Goal: Transaction & Acquisition: Obtain resource

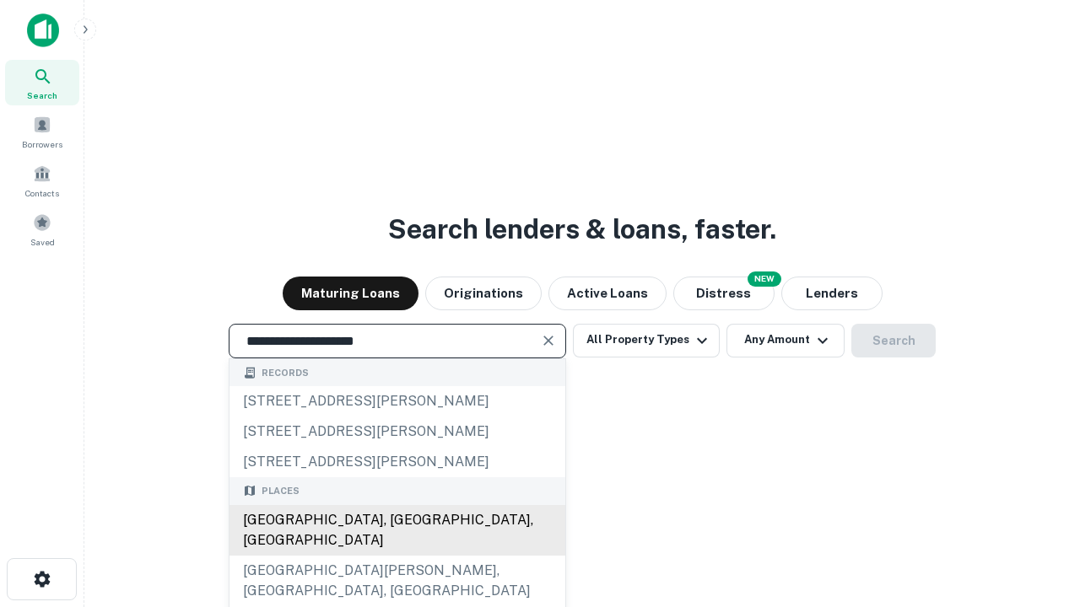
click at [397, 556] on div "[GEOGRAPHIC_DATA], [GEOGRAPHIC_DATA], [GEOGRAPHIC_DATA]" at bounding box center [397, 530] width 336 height 51
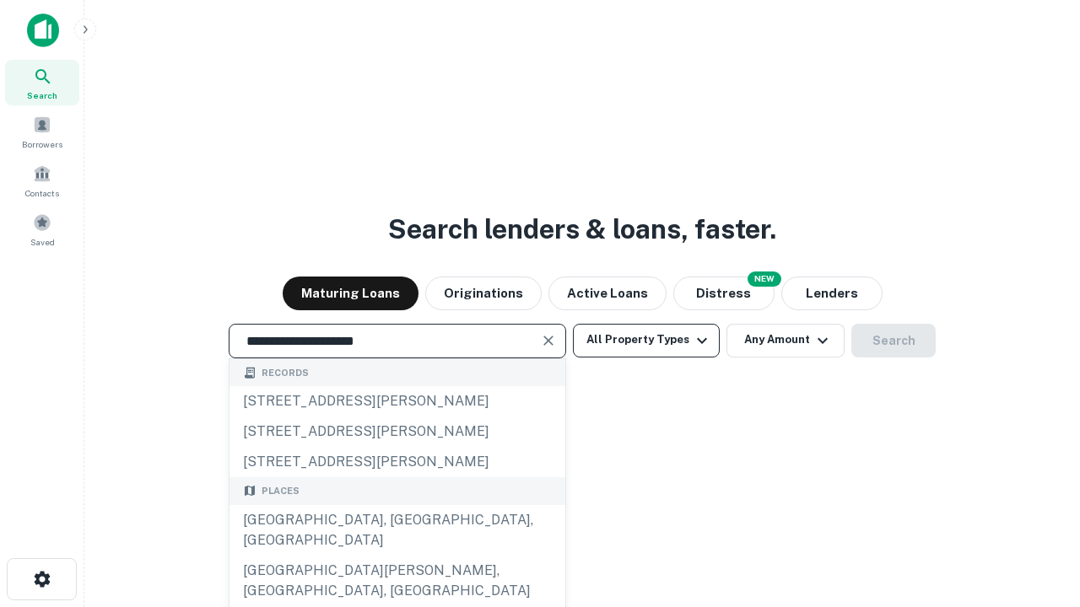
type input "**********"
click at [646, 340] on button "All Property Types" at bounding box center [646, 341] width 147 height 34
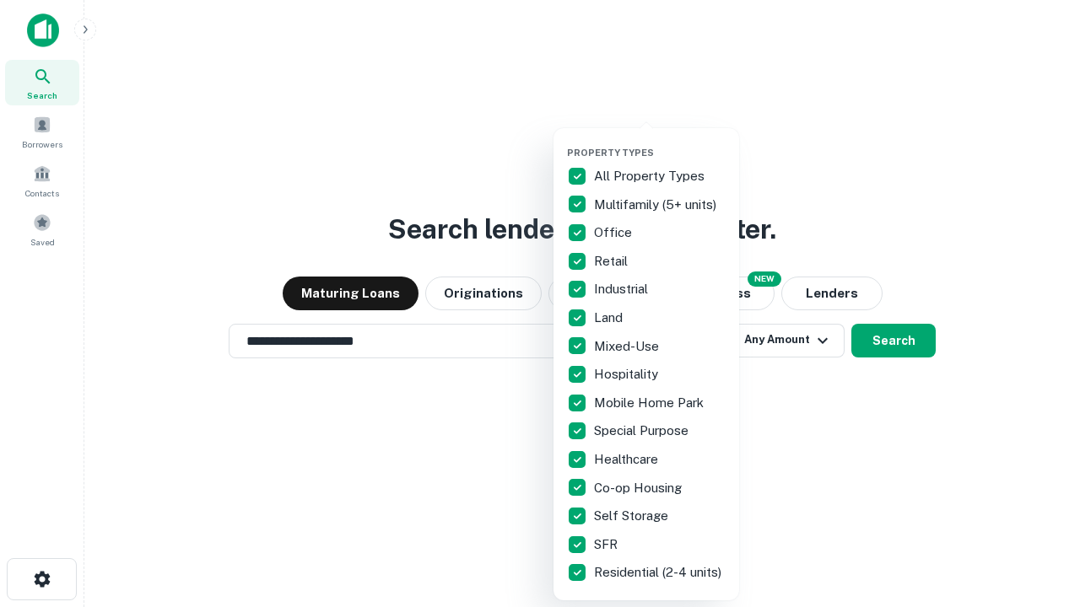
click at [660, 142] on button "button" at bounding box center [660, 142] width 186 height 1
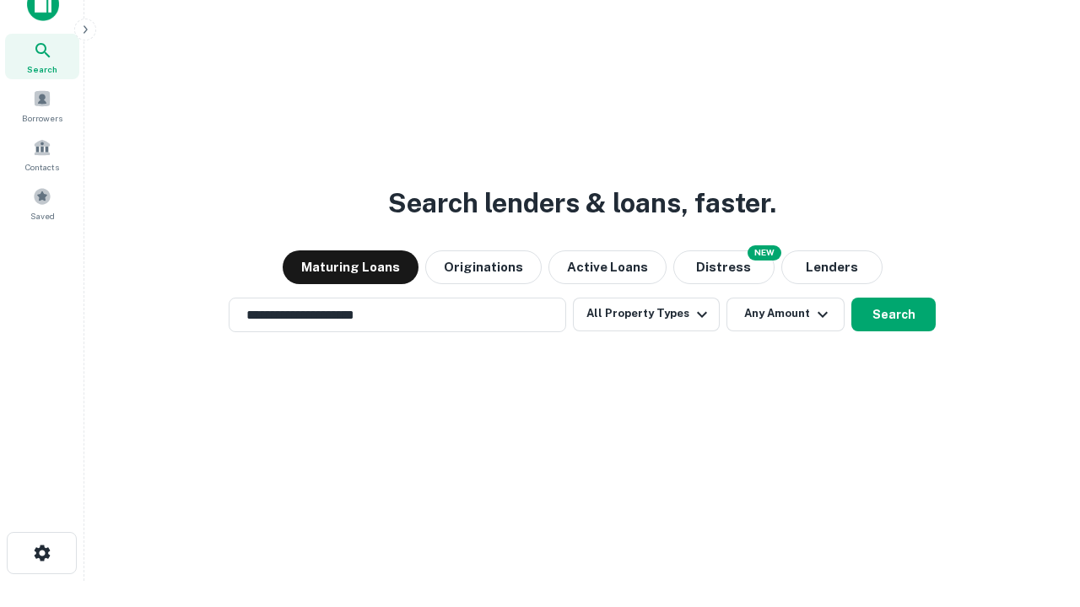
scroll to position [10, 203]
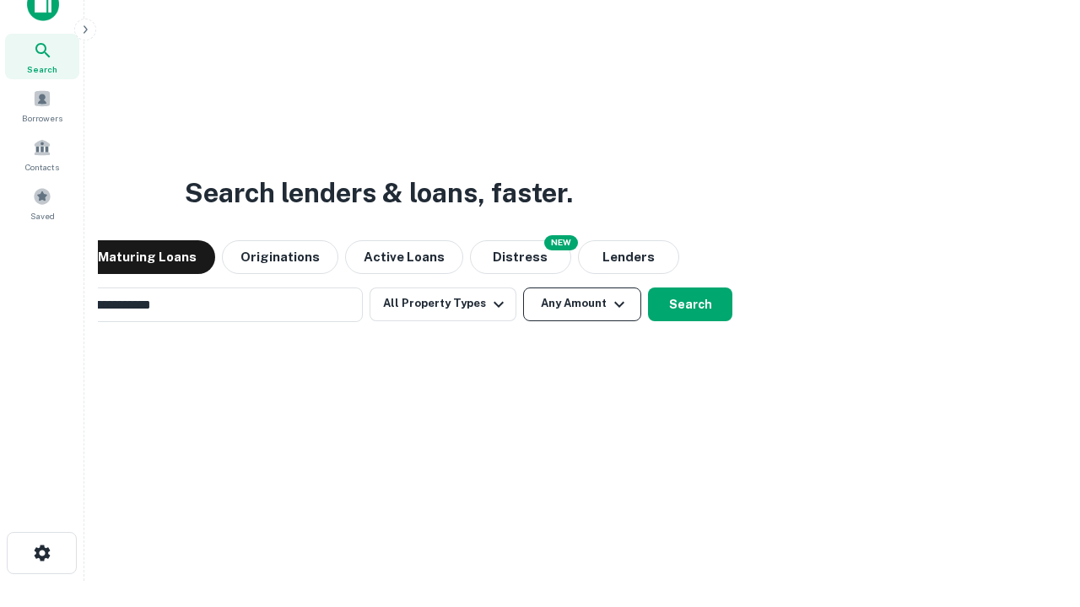
click at [523, 288] on button "Any Amount" at bounding box center [582, 305] width 118 height 34
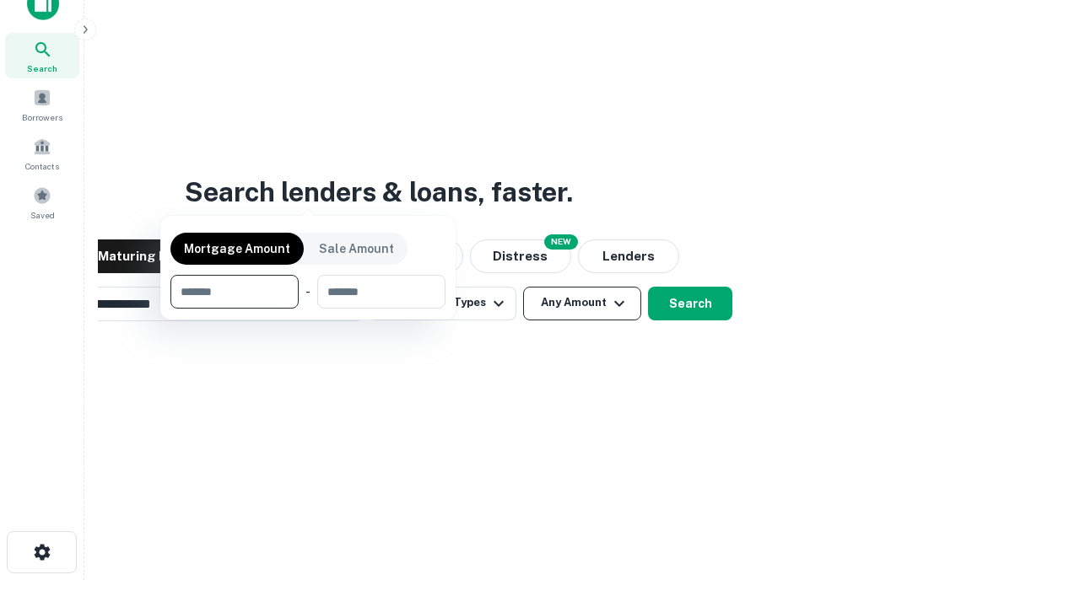
scroll to position [121, 478]
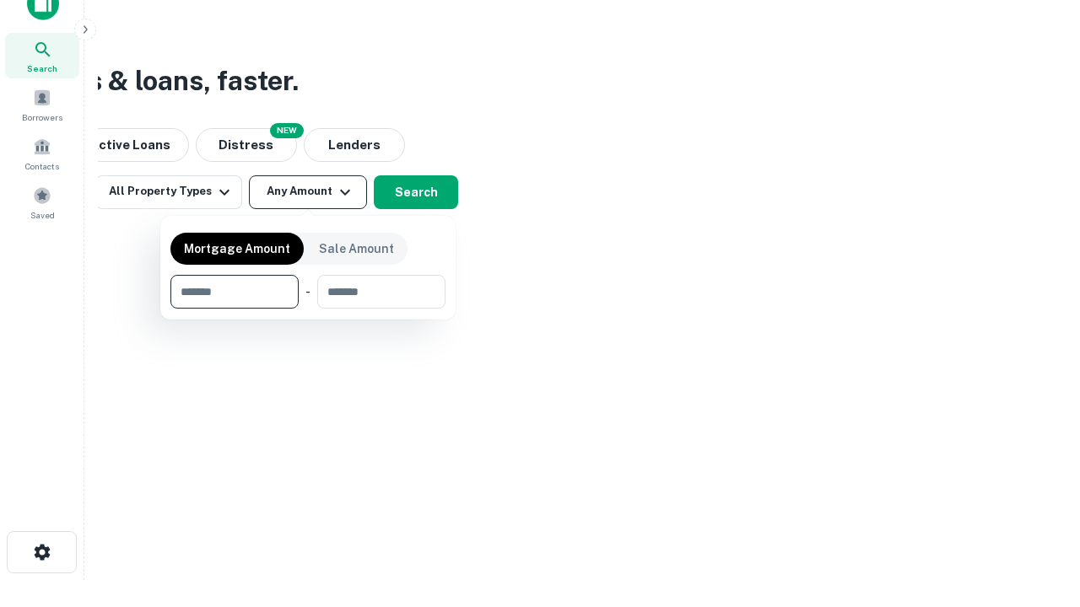
type input "*******"
click at [308, 309] on button "button" at bounding box center [307, 309] width 275 height 1
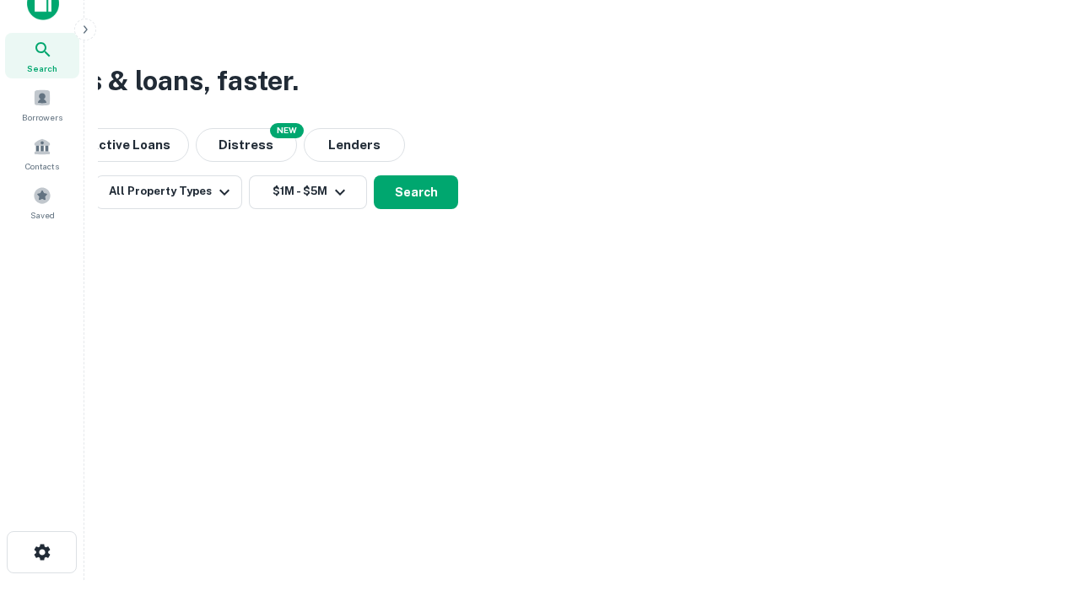
scroll to position [10, 311]
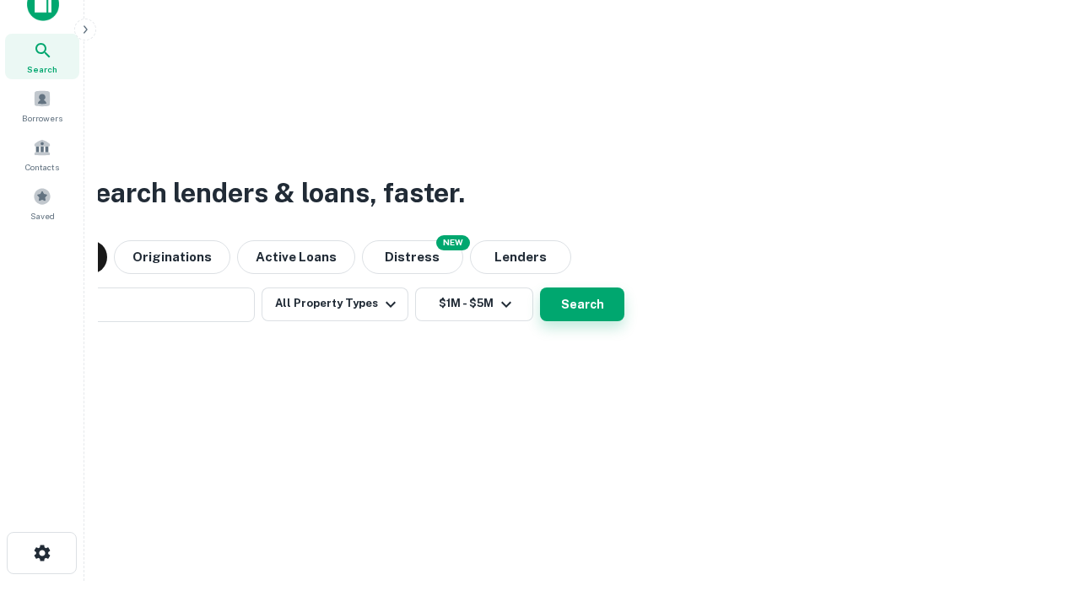
click at [540, 288] on button "Search" at bounding box center [582, 305] width 84 height 34
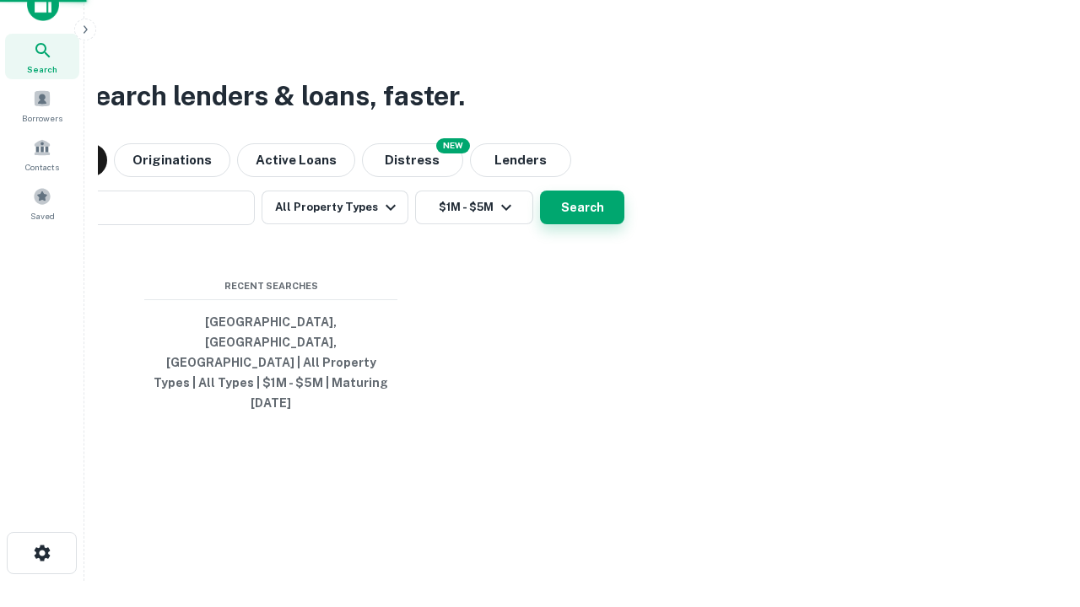
scroll to position [45, 478]
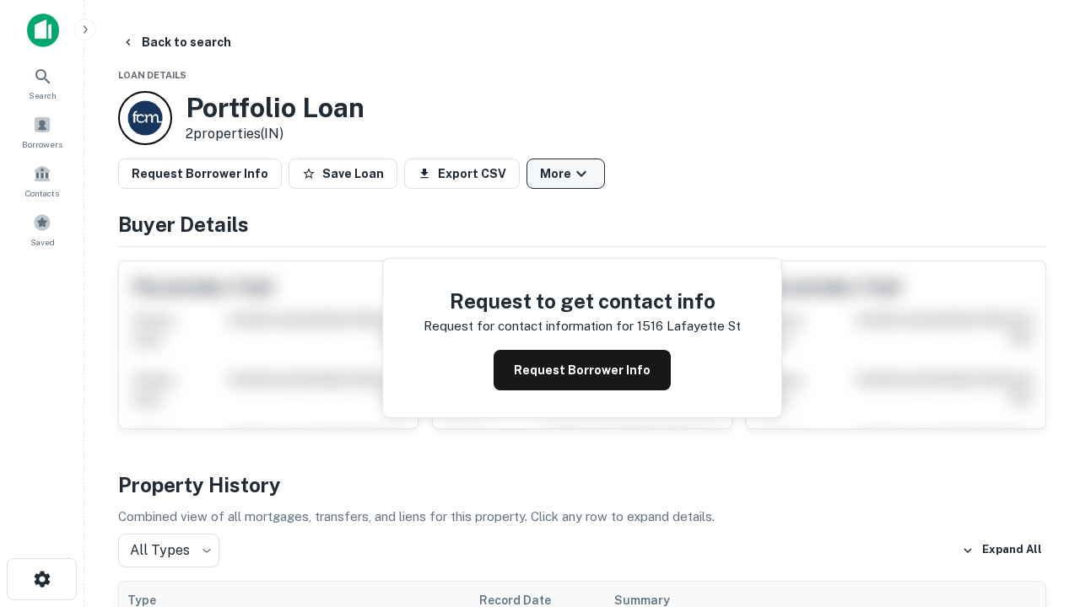
click at [565, 174] on button "More" at bounding box center [565, 174] width 78 height 30
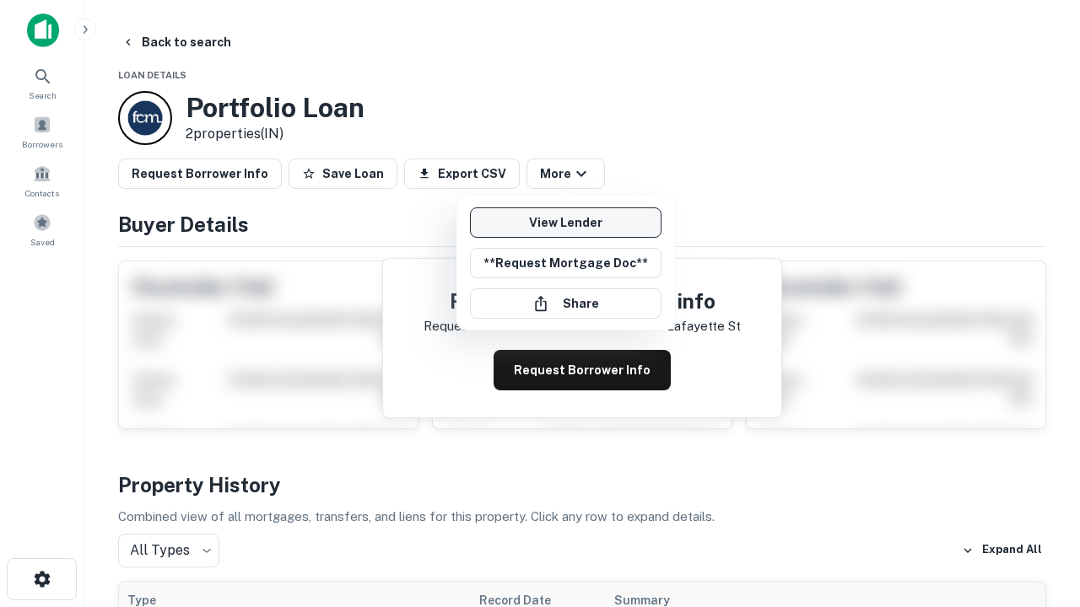
click at [565, 223] on link "View Lender" at bounding box center [566, 223] width 192 height 30
